Goal: Check status: Check status

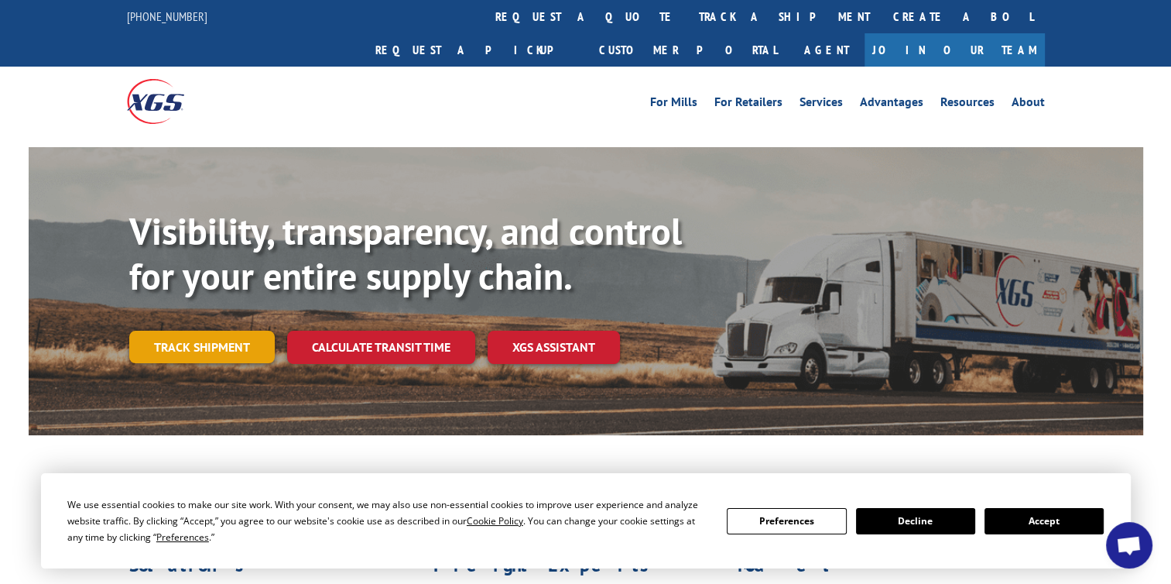
click at [183, 331] on link "Track shipment" at bounding box center [202, 347] width 146 height 33
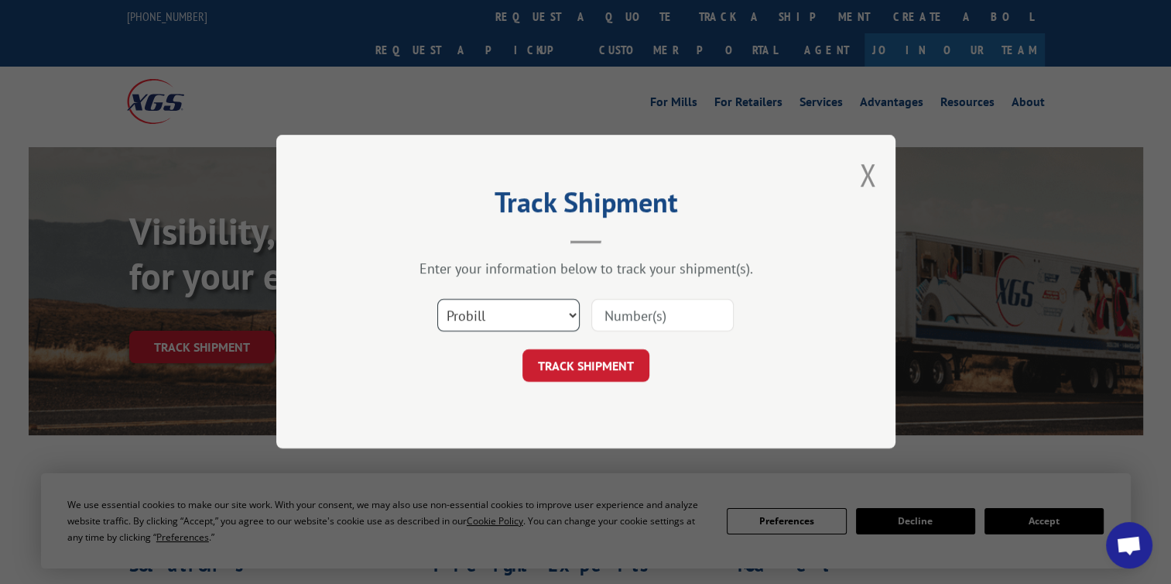
click at [571, 312] on select "Select category... Probill BOL PO" at bounding box center [508, 316] width 142 height 33
select select "bol"
click at [437, 300] on select "Select category... Probill BOL PO" at bounding box center [508, 316] width 142 height 33
click at [605, 314] on input at bounding box center [662, 316] width 142 height 33
paste input "0501259"
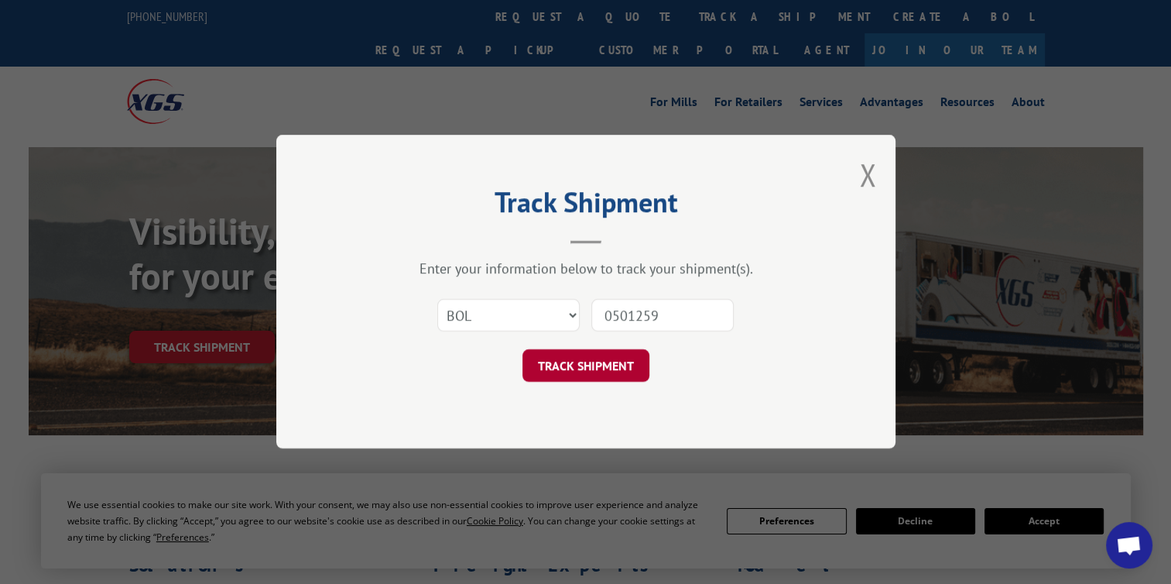
type input "0501259"
click at [600, 362] on button "TRACK SHIPMENT" at bounding box center [586, 366] width 127 height 33
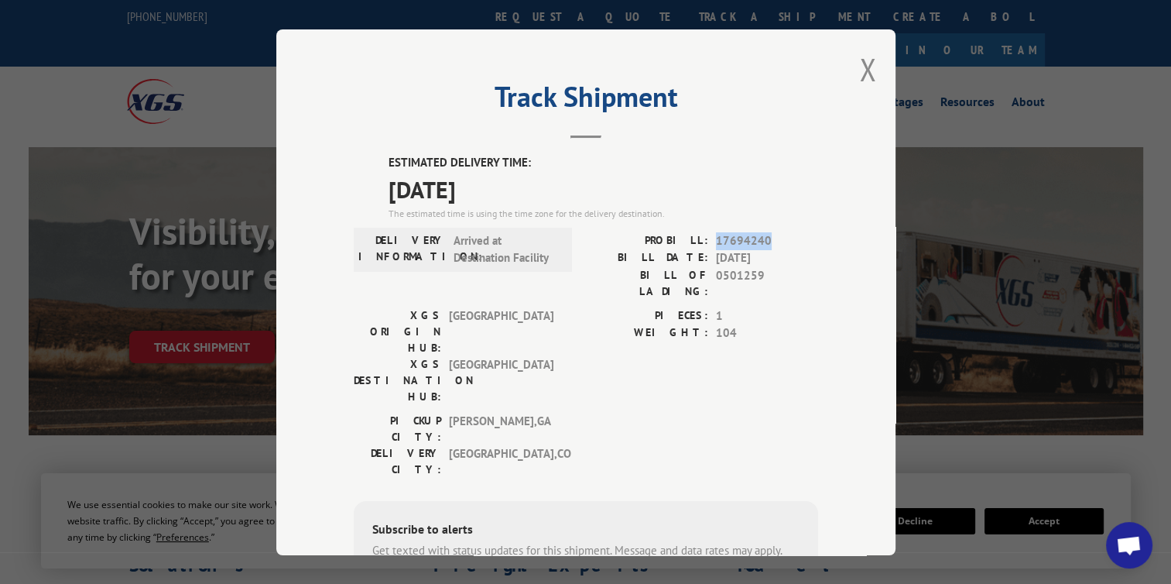
drag, startPoint x: 711, startPoint y: 240, endPoint x: 787, endPoint y: 240, distance: 75.9
click at [787, 240] on span "17694240" at bounding box center [767, 240] width 102 height 18
drag, startPoint x: 787, startPoint y: 240, endPoint x: 744, endPoint y: 237, distance: 43.5
copy span "17694240"
click at [862, 67] on button "Close modal" at bounding box center [867, 69] width 17 height 41
